Goal: Task Accomplishment & Management: Manage account settings

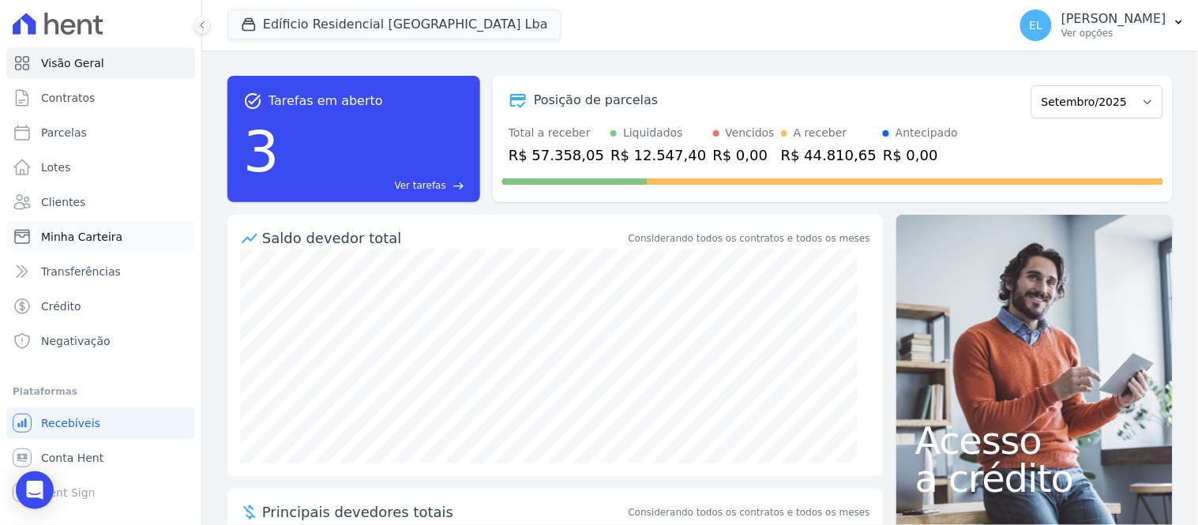
click at [92, 243] on span "Minha Carteira" at bounding box center [81, 237] width 81 height 16
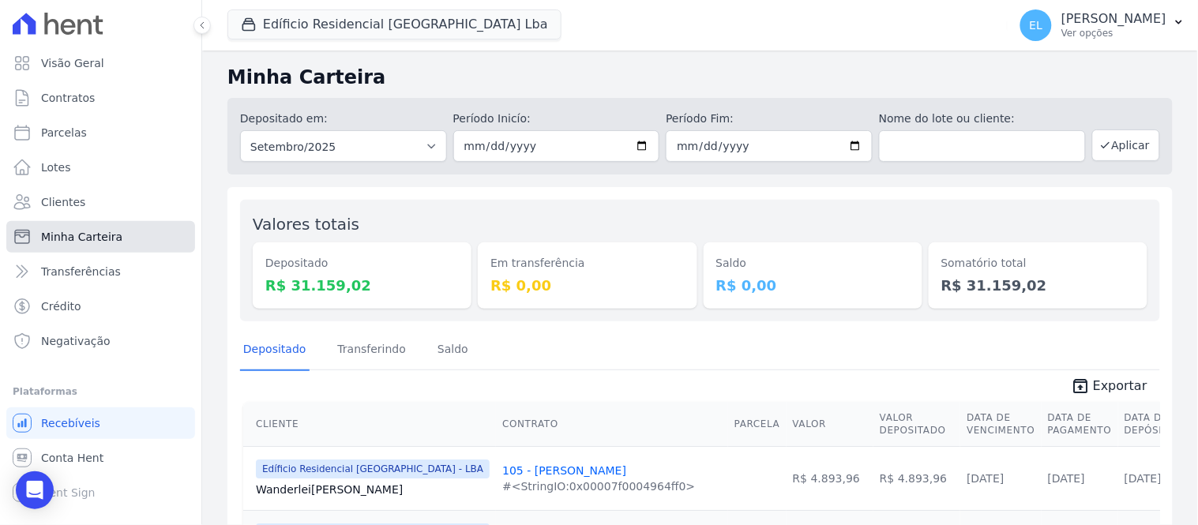
click at [103, 240] on span "Minha Carteira" at bounding box center [81, 237] width 81 height 16
click at [276, 24] on button "Edíficio Residencial [GEOGRAPHIC_DATA] Lba" at bounding box center [395, 24] width 334 height 30
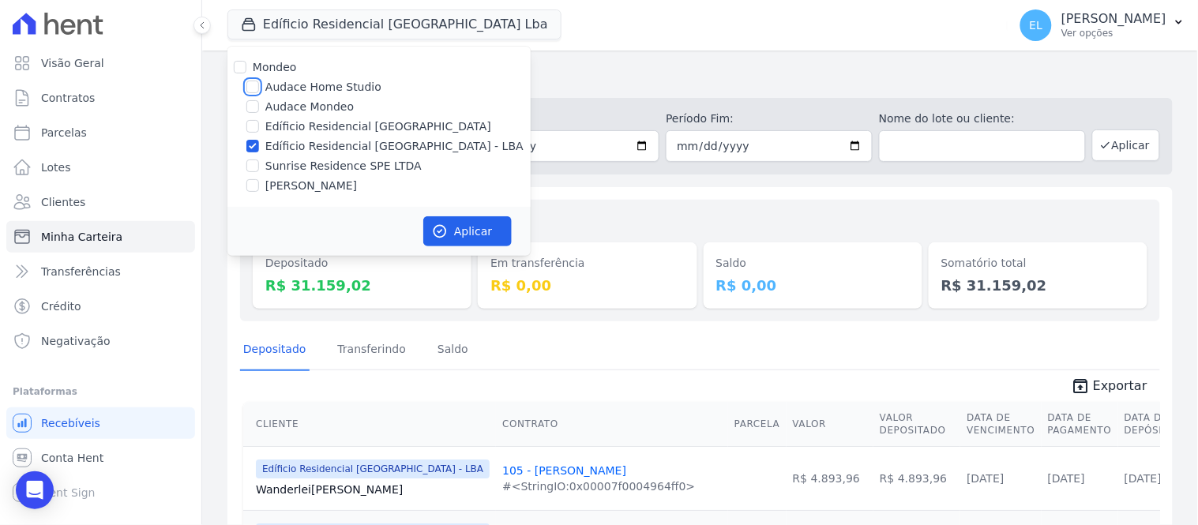
click at [251, 83] on input "Audace Home Studio" at bounding box center [252, 87] width 13 height 13
checkbox input "true"
click at [261, 111] on div "Audace Mondeo" at bounding box center [379, 107] width 303 height 17
click at [241, 69] on input "Mondeo" at bounding box center [240, 67] width 13 height 13
checkbox input "true"
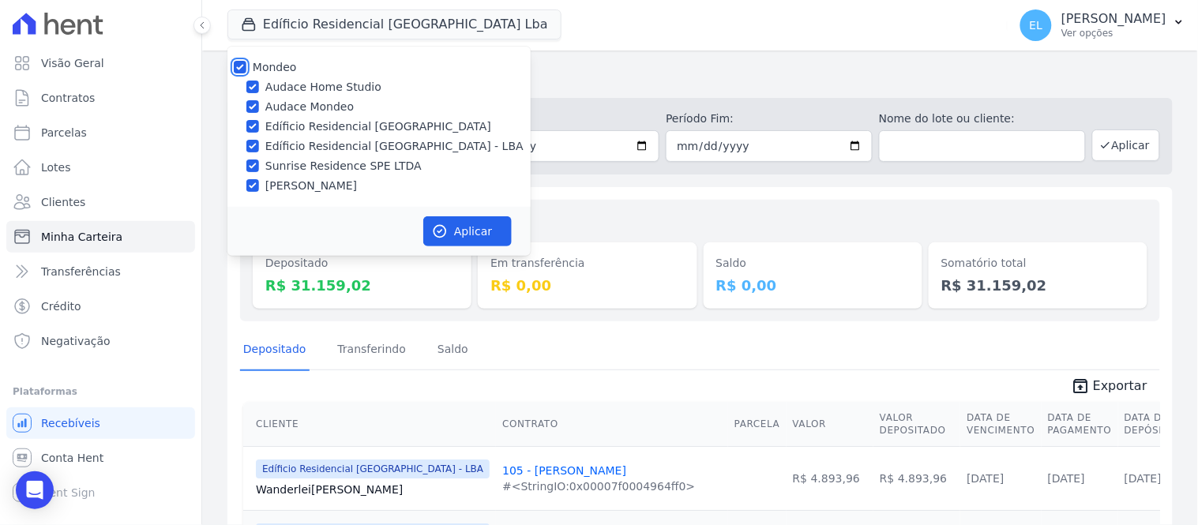
checkbox input "true"
click at [254, 89] on input "Audace Home Studio" at bounding box center [252, 87] width 13 height 13
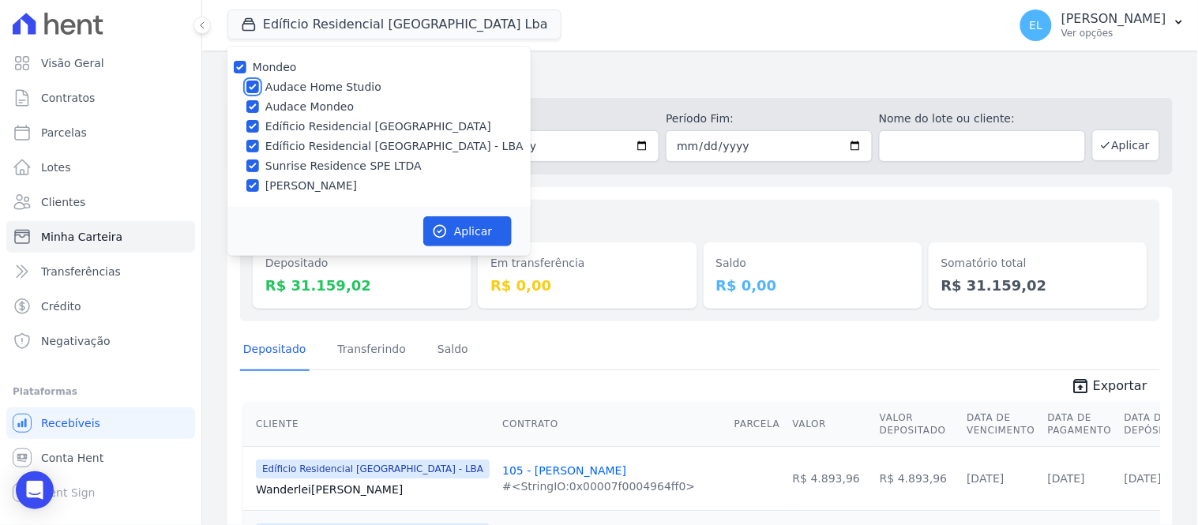
checkbox input "false"
click at [453, 230] on button "Aplicar" at bounding box center [467, 231] width 88 height 30
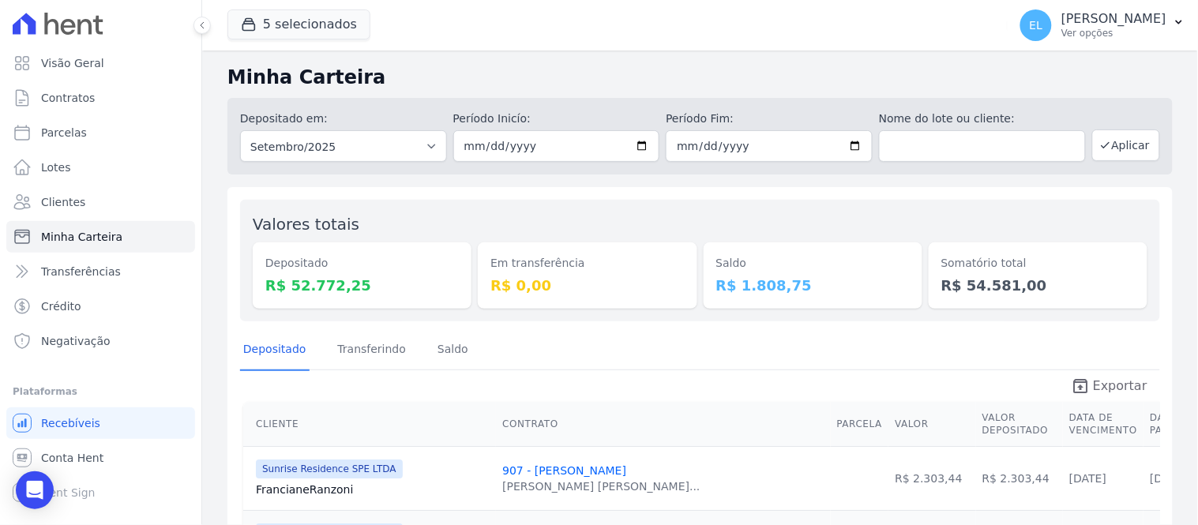
click at [1123, 385] on span "Exportar" at bounding box center [1120, 386] width 55 height 19
